Goal: Transaction & Acquisition: Purchase product/service

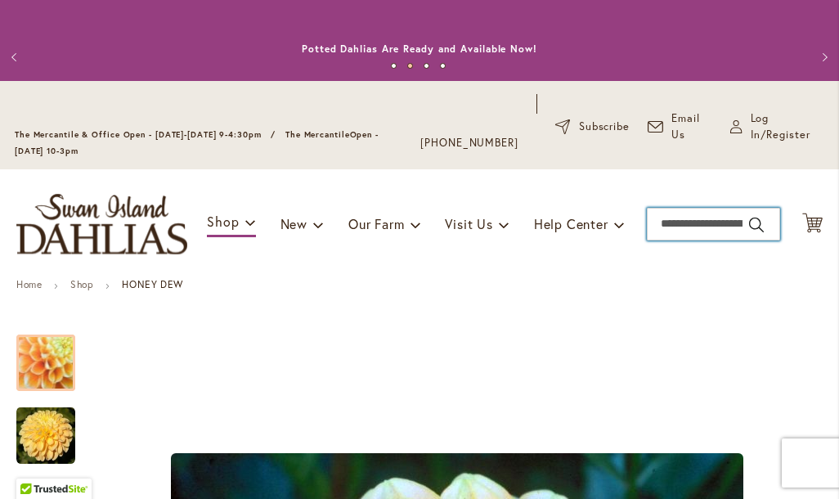
click at [714, 223] on input "Search" at bounding box center [713, 224] width 133 height 33
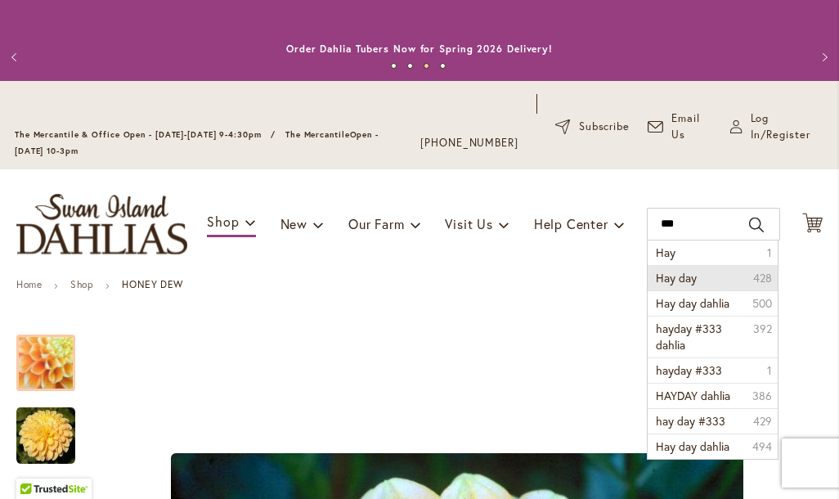
click at [712, 279] on li "Hay day 428" at bounding box center [713, 277] width 130 height 25
type input "*******"
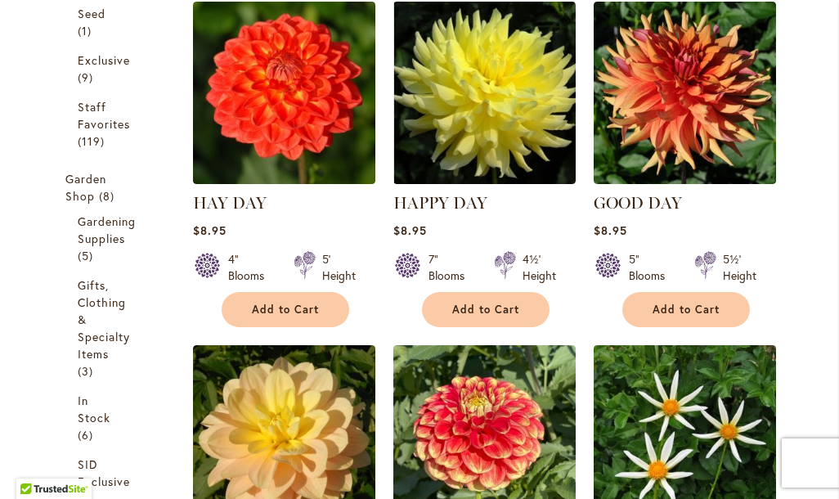
scroll to position [581, 0]
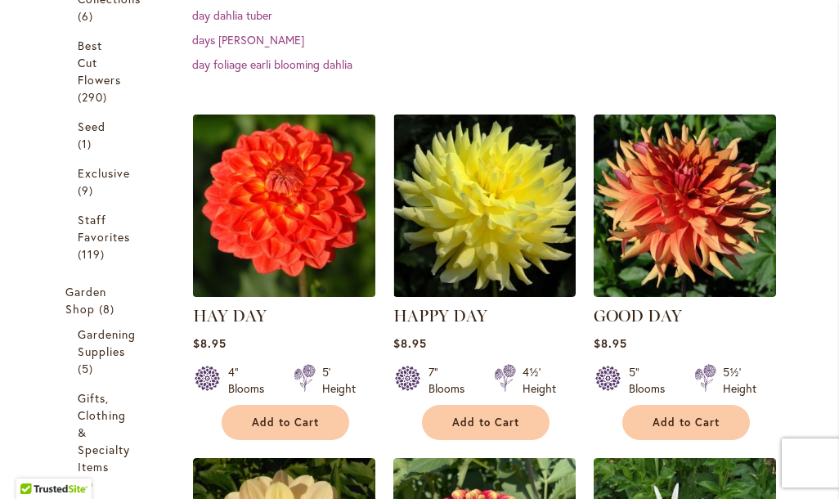
click at [308, 231] on img at bounding box center [284, 205] width 191 height 191
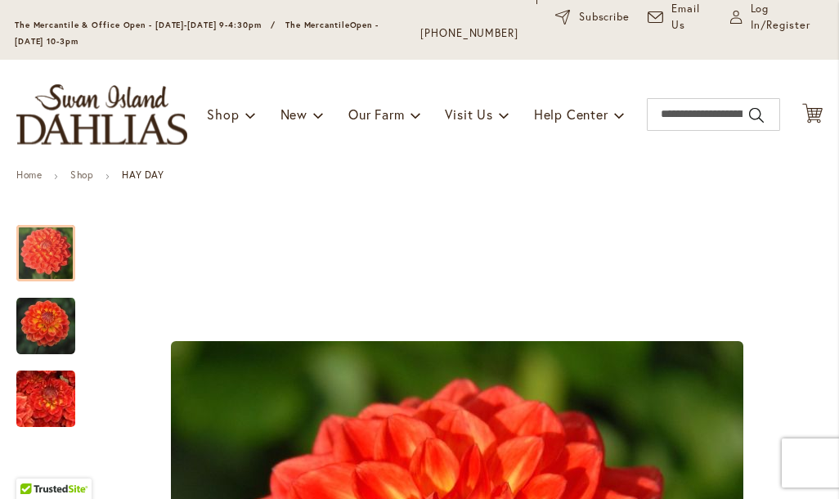
scroll to position [106, 0]
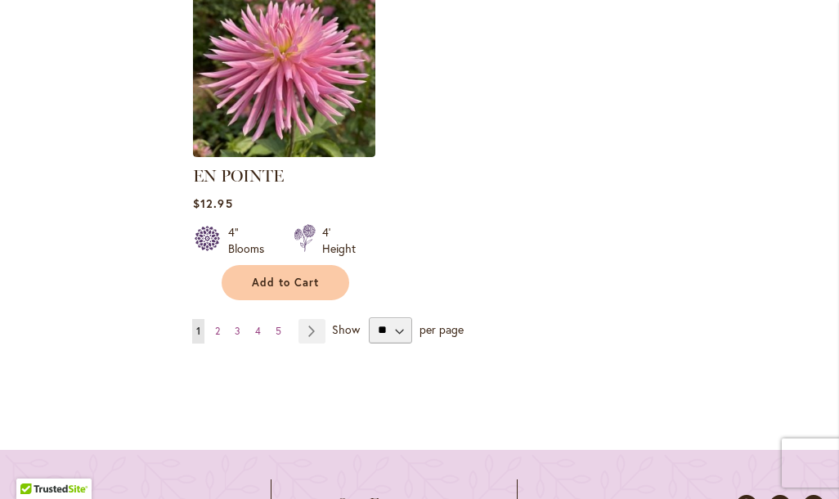
scroll to position [2446, 0]
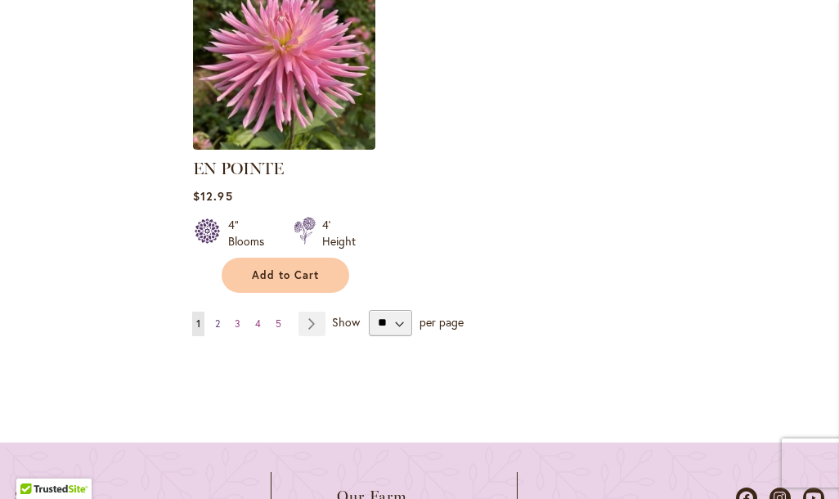
click at [218, 320] on span "2" at bounding box center [217, 323] width 5 height 12
click at [218, 326] on span "2" at bounding box center [217, 323] width 5 height 12
click at [216, 318] on span "2" at bounding box center [217, 323] width 5 height 12
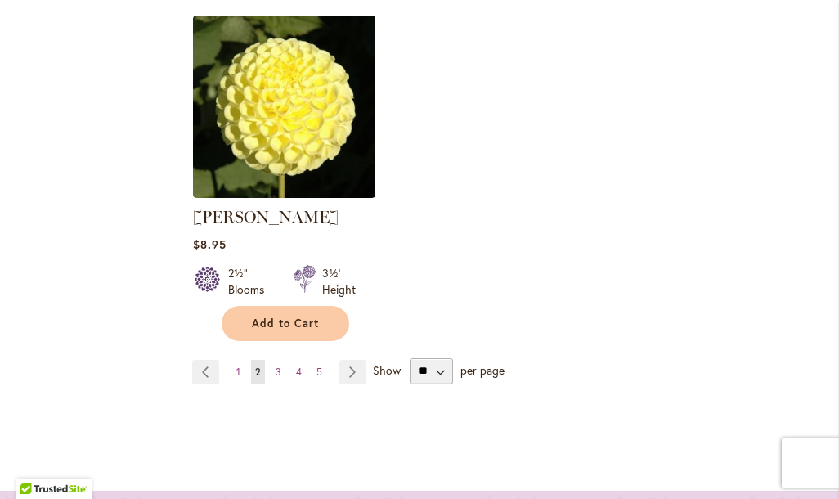
scroll to position [2472, 0]
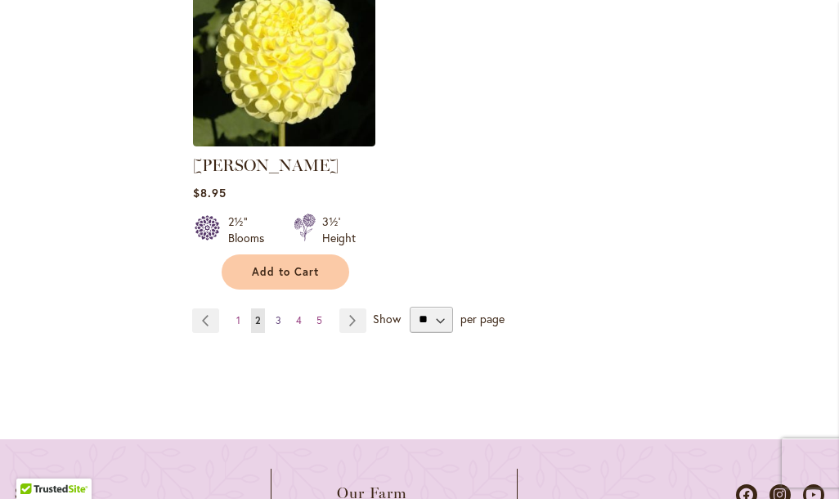
click at [284, 320] on link "Page 3" at bounding box center [279, 320] width 14 height 25
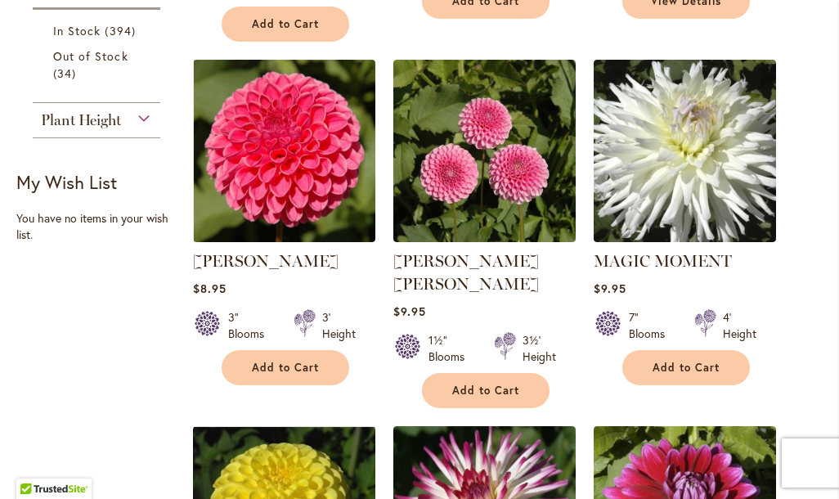
scroll to position [1361, 0]
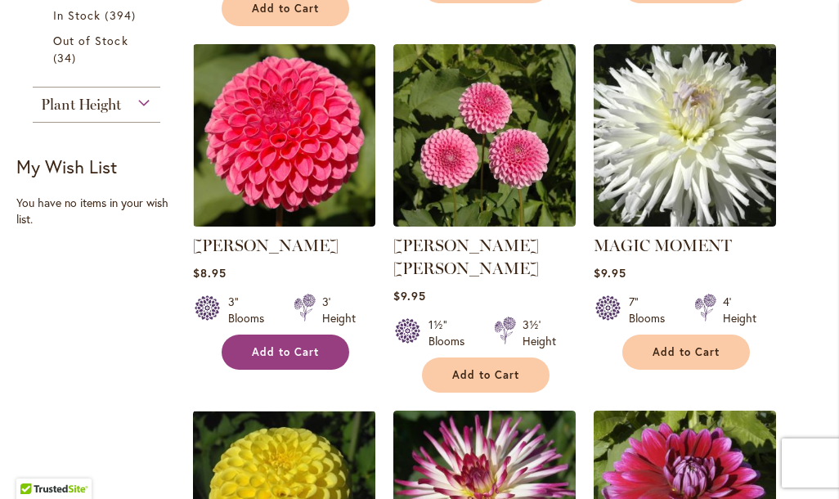
click at [261, 345] on span "Add to Cart" at bounding box center [285, 352] width 67 height 14
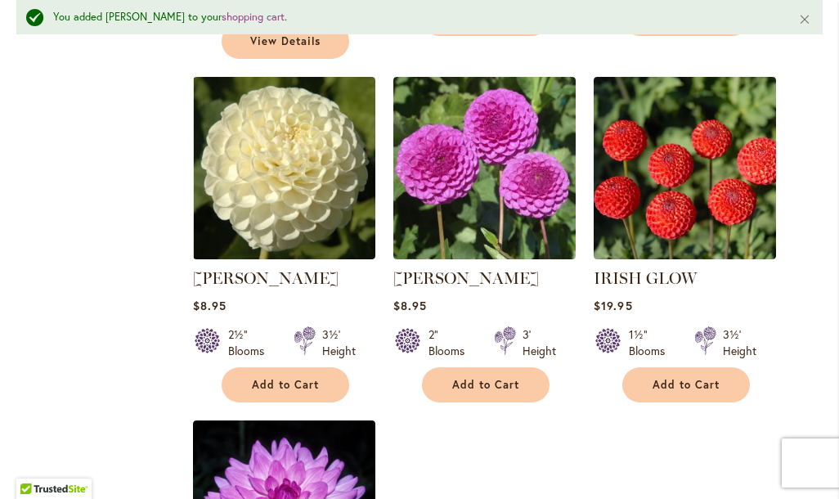
scroll to position [2111, 0]
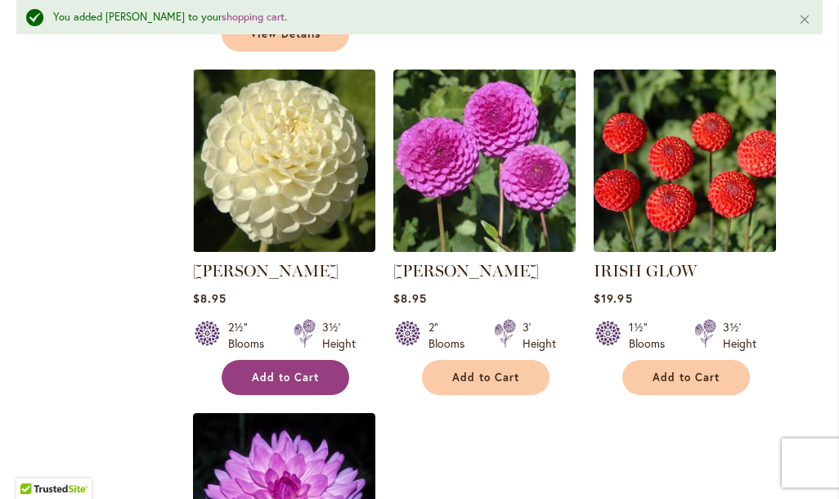
click at [253, 371] on span "Add to Cart" at bounding box center [285, 378] width 67 height 14
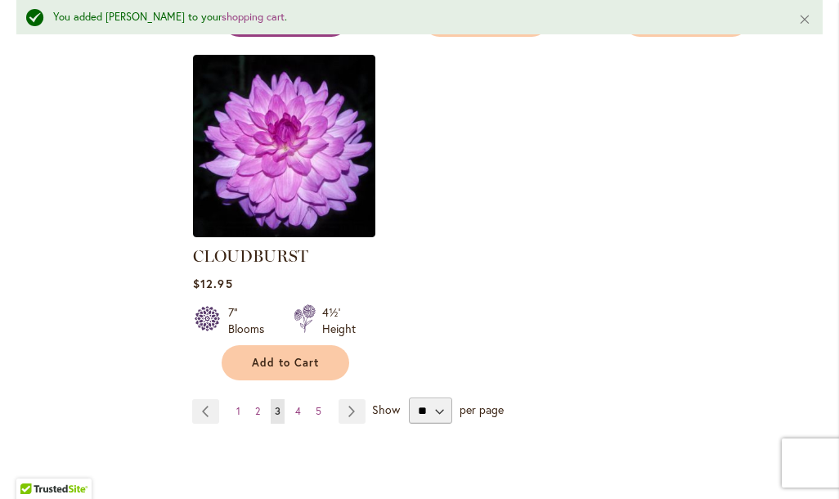
scroll to position [2488, 0]
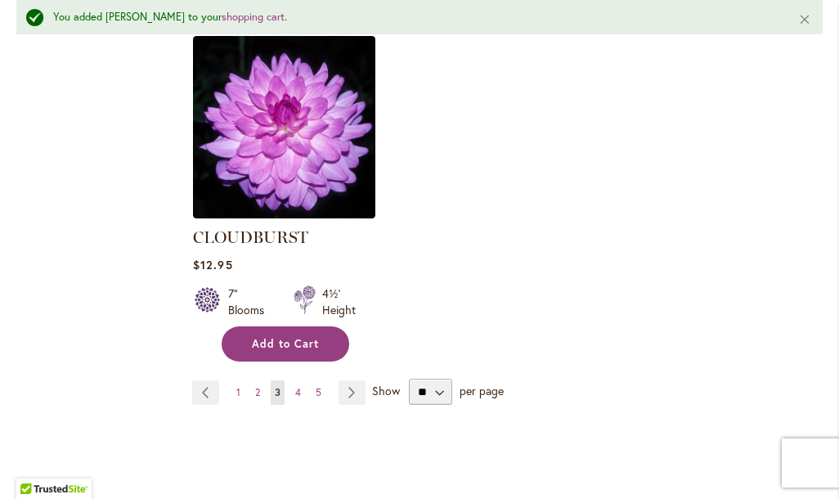
click at [248, 326] on button "Add to Cart" at bounding box center [286, 343] width 128 height 35
